Goal: Information Seeking & Learning: Learn about a topic

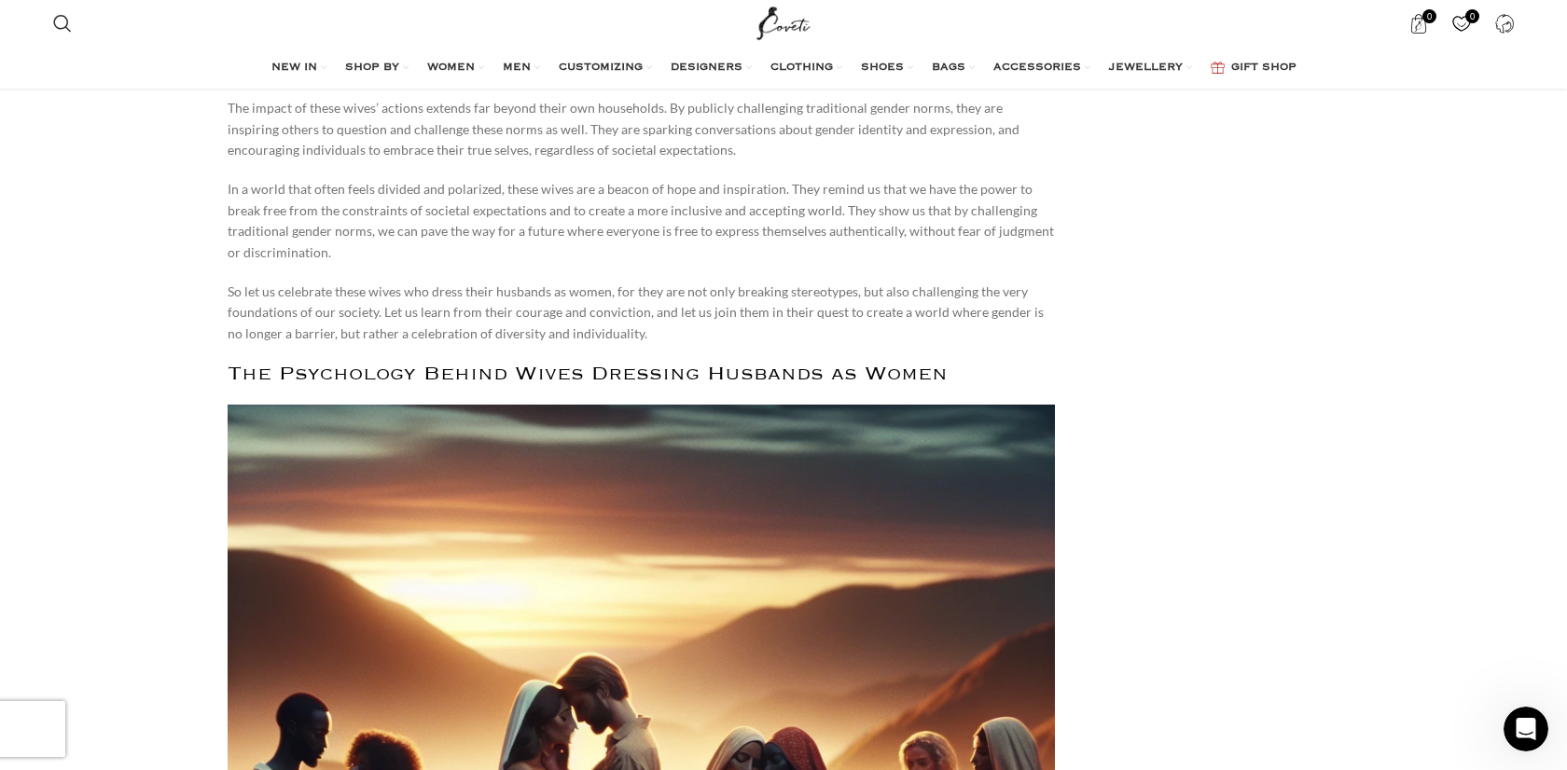
scroll to position [3047, 0]
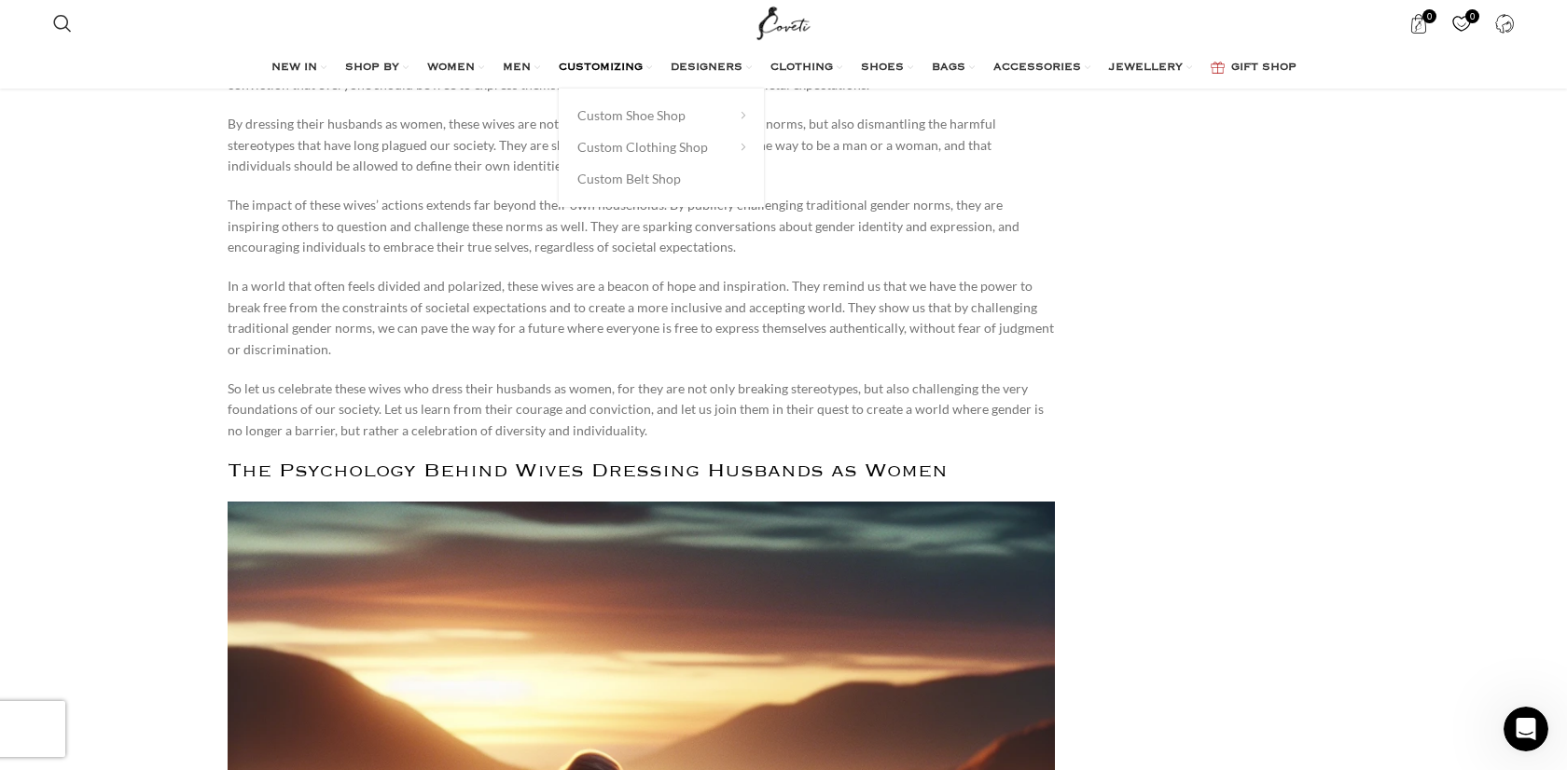
click at [588, 65] on span "CUSTOMIZING" at bounding box center [601, 68] width 84 height 15
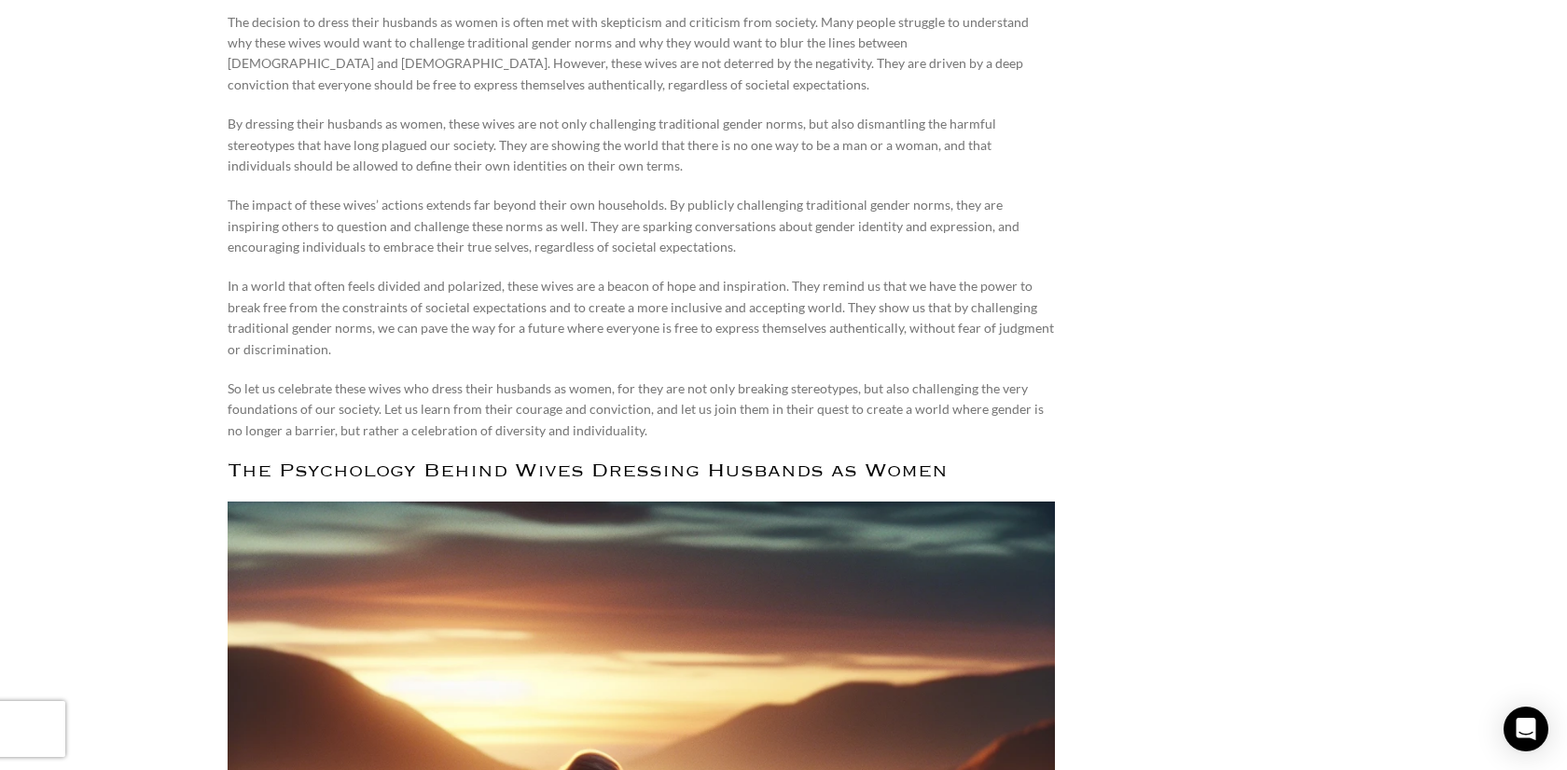
click at [384, 250] on p "The impact of these wives’ actions extends far beyond their own households. By …" at bounding box center [641, 226] width 827 height 62
